Goal: Information Seeking & Learning: Learn about a topic

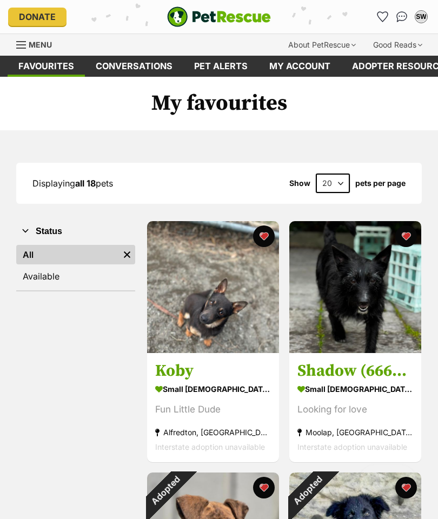
click at [209, 361] on h3 "Koby" at bounding box center [213, 371] width 116 height 21
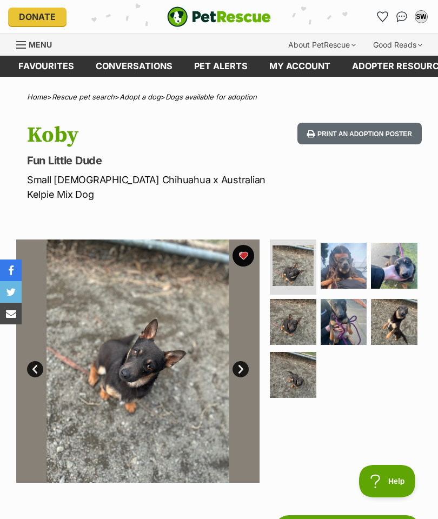
click at [397, 308] on img at bounding box center [394, 322] width 46 height 46
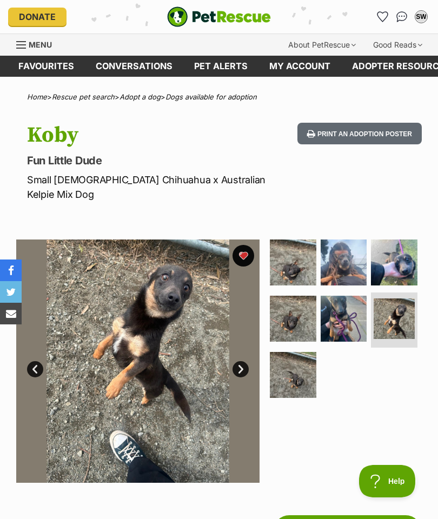
click at [359, 316] on img at bounding box center [344, 319] width 46 height 46
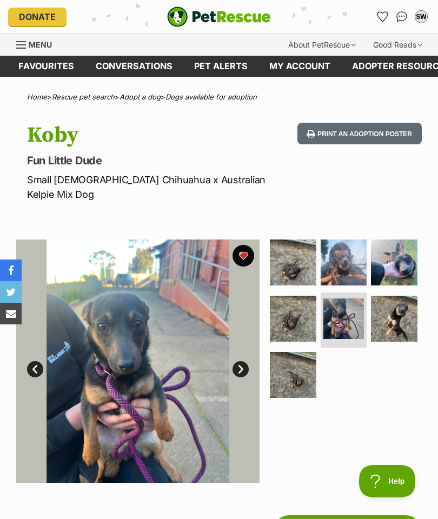
click at [307, 309] on img at bounding box center [293, 319] width 46 height 46
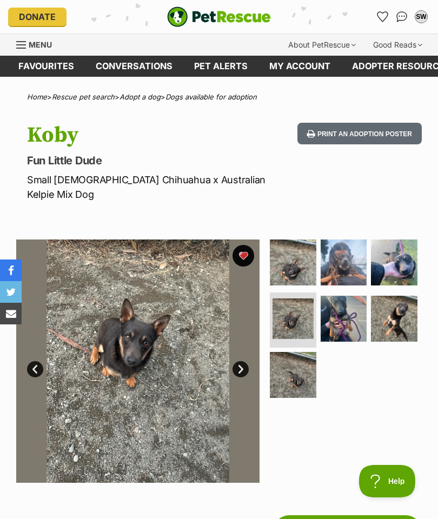
click at [308, 352] on img at bounding box center [293, 375] width 46 height 46
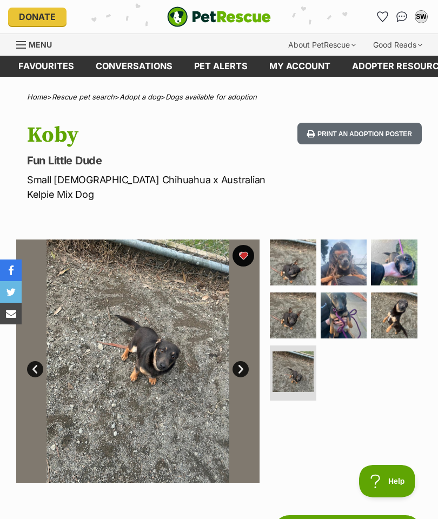
click at [289, 363] on img at bounding box center [293, 371] width 41 height 41
click at [299, 303] on img at bounding box center [293, 316] width 46 height 46
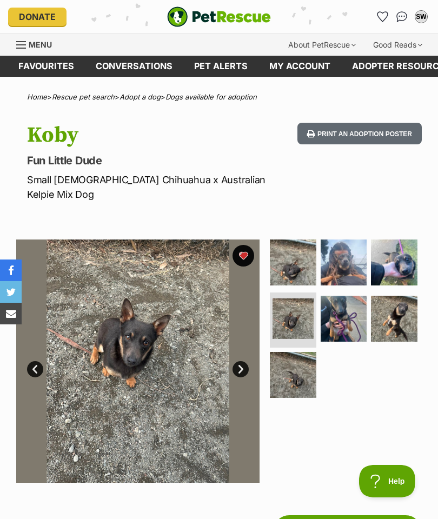
click at [298, 265] on img at bounding box center [293, 263] width 46 height 46
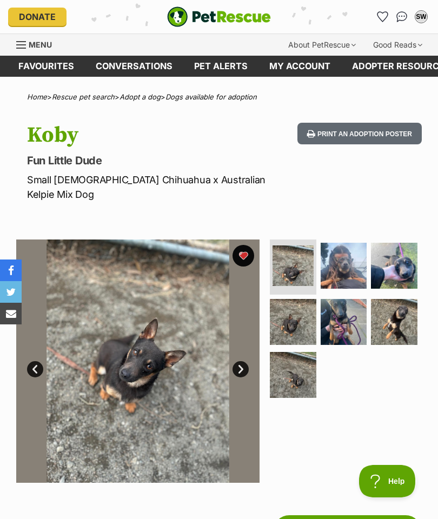
click at [348, 252] on img at bounding box center [344, 266] width 46 height 46
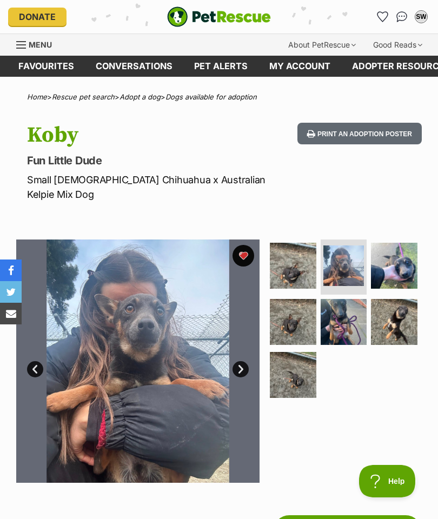
click at [403, 257] on img at bounding box center [394, 266] width 46 height 46
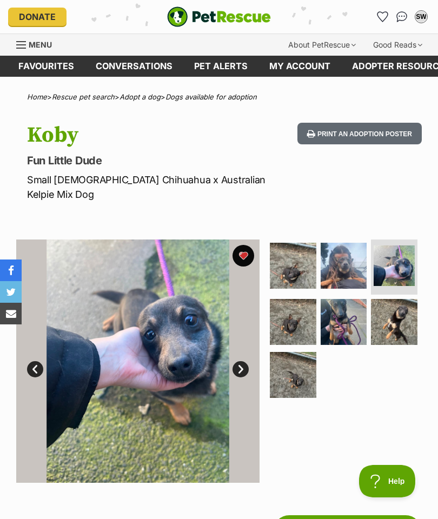
click at [403, 316] on img at bounding box center [394, 322] width 46 height 46
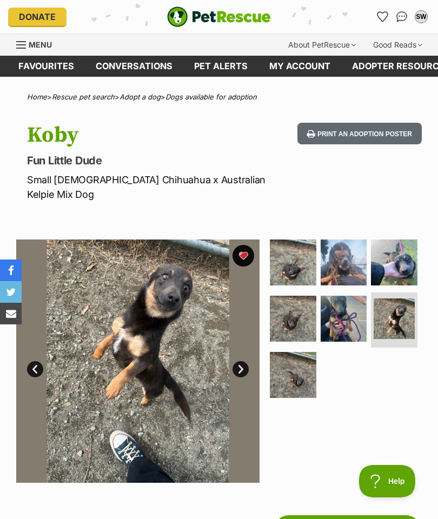
click at [350, 312] on img at bounding box center [344, 319] width 46 height 46
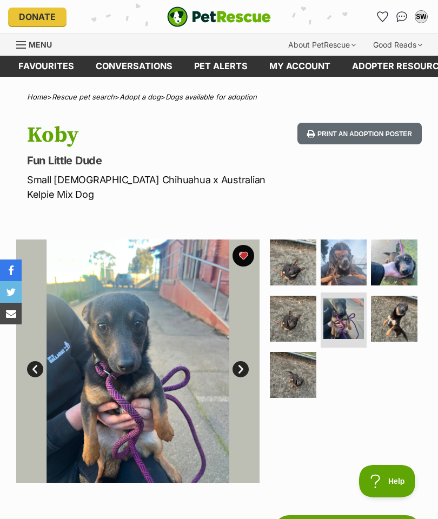
click at [298, 320] on img at bounding box center [293, 319] width 46 height 46
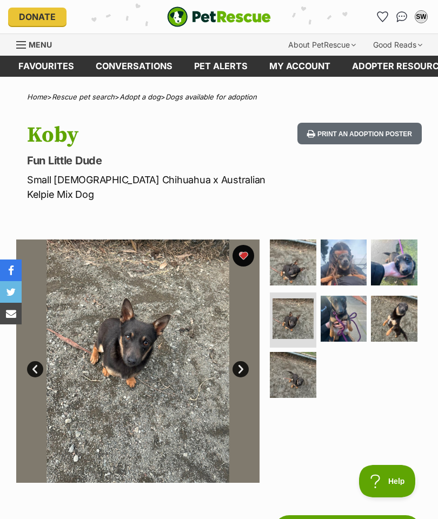
click at [300, 359] on img at bounding box center [293, 375] width 46 height 46
